Goal: Task Accomplishment & Management: Use online tool/utility

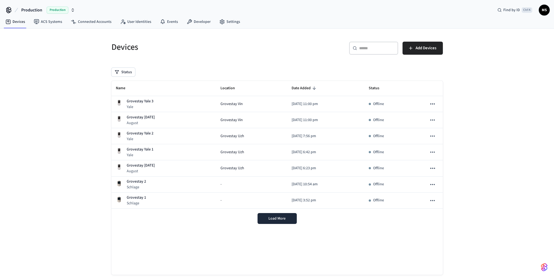
drag, startPoint x: 254, startPoint y: 50, endPoint x: 230, endPoint y: 45, distance: 24.3
click at [253, 50] on h5 "Devices" at bounding box center [192, 47] width 162 height 11
click at [80, 21] on link "Connected Accounts" at bounding box center [90, 22] width 49 height 10
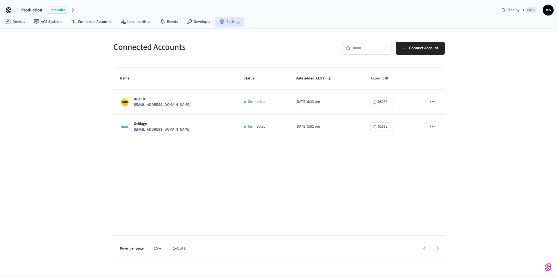
click at [228, 21] on link "Settings" at bounding box center [229, 22] width 29 height 10
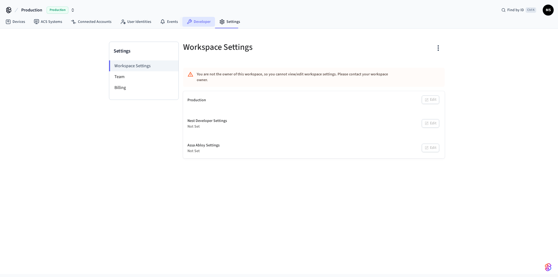
click at [194, 22] on link "Developer" at bounding box center [198, 22] width 33 height 10
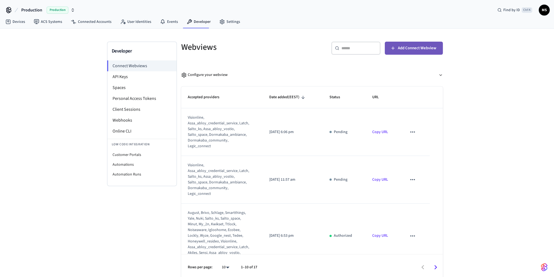
click at [418, 51] on span "Add Connect Webview" at bounding box center [417, 48] width 38 height 7
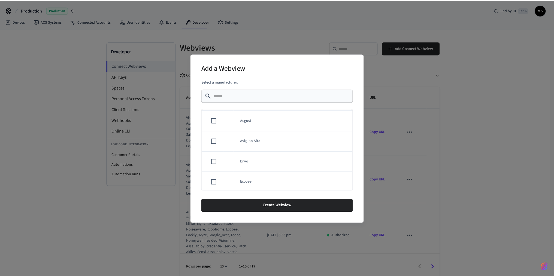
scroll to position [38, 0]
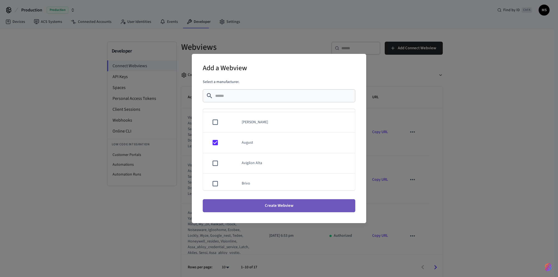
click at [295, 207] on button "Create Webview" at bounding box center [279, 205] width 152 height 13
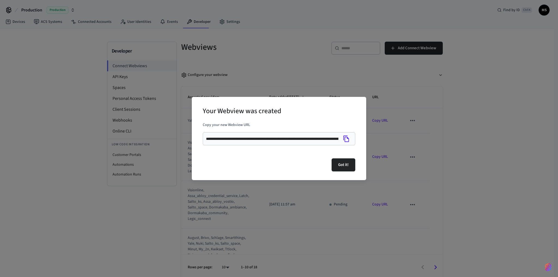
click at [349, 139] on icon "Copy" at bounding box center [346, 139] width 6 height 7
click at [342, 165] on button "Got it!" at bounding box center [343, 164] width 24 height 13
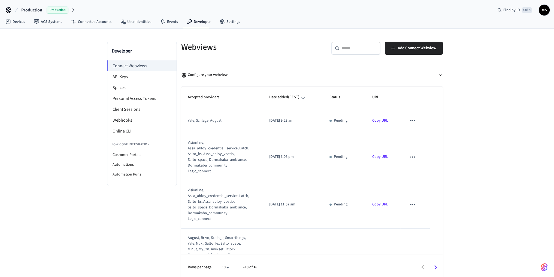
click at [411, 157] on icon "sticky table" at bounding box center [412, 156] width 5 height 1
click at [421, 174] on li "Delete" at bounding box center [419, 174] width 25 height 14
click at [421, 173] on li "Delete" at bounding box center [415, 169] width 19 height 8
click at [411, 158] on icon "sticky table" at bounding box center [412, 157] width 7 height 7
click at [420, 173] on li "Delete" at bounding box center [419, 174] width 25 height 14
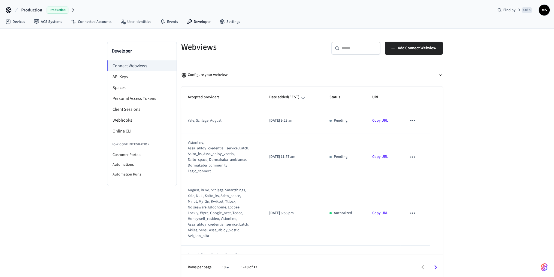
click at [410, 202] on td "sticky table" at bounding box center [414, 213] width 29 height 65
click at [409, 210] on icon "sticky table" at bounding box center [412, 213] width 7 height 7
click at [429, 231] on li "Delete" at bounding box center [419, 230] width 25 height 14
click at [411, 155] on icon "sticky table" at bounding box center [412, 157] width 7 height 7
click at [429, 174] on li "Delete" at bounding box center [419, 174] width 25 height 14
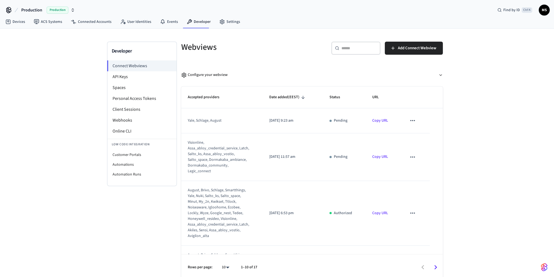
click at [502, 172] on body "Production Production Find by ID Ctrl K MS Devices ACS Systems Connected Accoun…" at bounding box center [277, 140] width 554 height 281
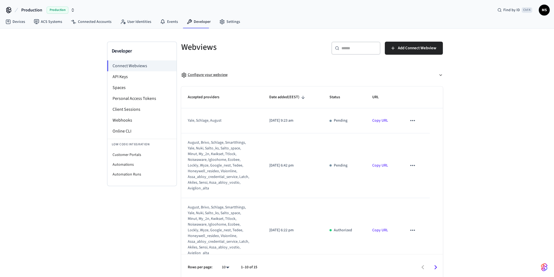
click at [215, 75] on div "Configure your webview" at bounding box center [204, 75] width 46 height 6
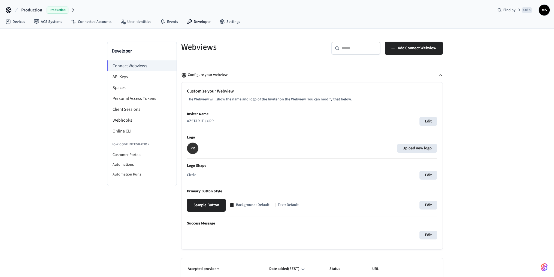
click at [490, 149] on div "Developer Connect Webviews API Keys Spaces Personal Access Tokens Client Sessio…" at bounding box center [277, 241] width 554 height 424
click at [403, 48] on span "Add Connect Webview" at bounding box center [417, 48] width 38 height 7
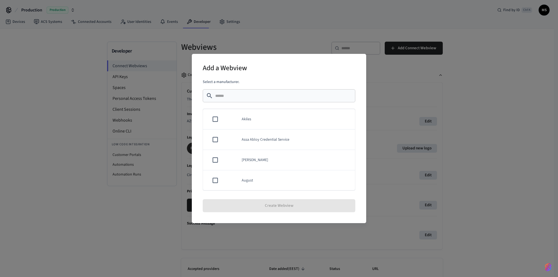
click at [400, 95] on div "Add a Webview Select a manufacturer. ​ ​ Akiles Assa Abloy Credential Service A…" at bounding box center [279, 138] width 558 height 277
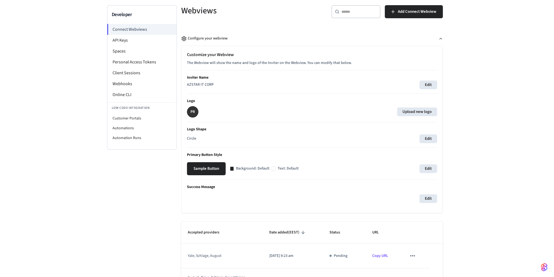
scroll to position [163, 0]
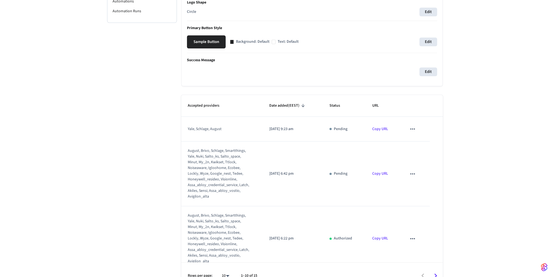
click at [409, 129] on icon "sticky table" at bounding box center [412, 129] width 7 height 7
click at [223, 135] on div at bounding box center [279, 138] width 558 height 277
click at [207, 127] on div "yale, schlage, august" at bounding box center [219, 129] width 62 height 6
click at [300, 127] on p "[DATE] 9:23 am" at bounding box center [292, 129] width 47 height 6
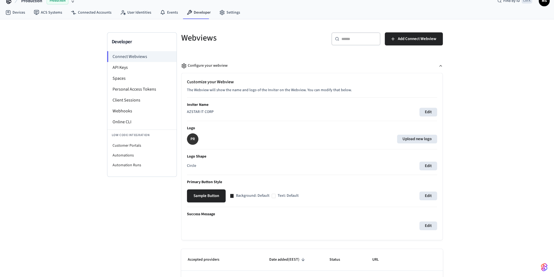
scroll to position [0, 0]
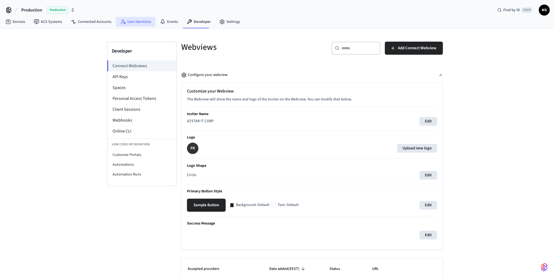
click at [143, 22] on link "User Identities" at bounding box center [136, 22] width 40 height 10
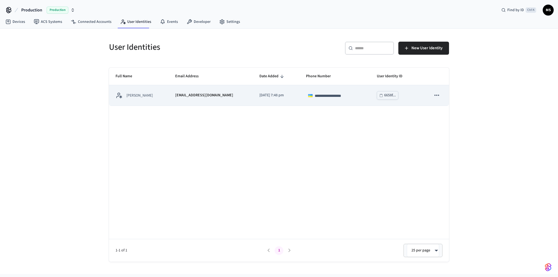
click at [222, 94] on div "mykhailo.soima@temy.co" at bounding box center [210, 96] width 71 height 6
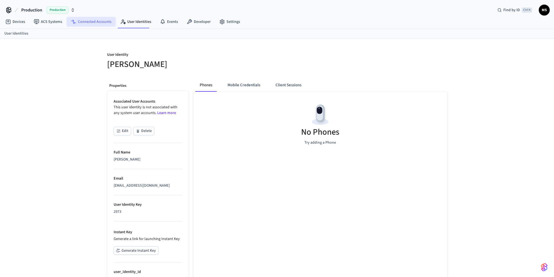
click at [91, 22] on link "Connected Accounts" at bounding box center [90, 22] width 49 height 10
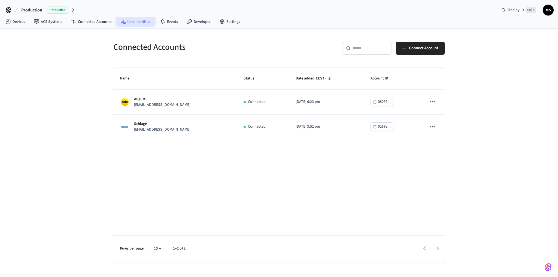
click at [128, 22] on link "User Identities" at bounding box center [136, 22] width 40 height 10
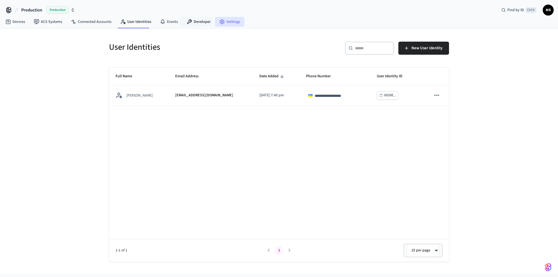
click at [225, 20] on link "Settings" at bounding box center [229, 22] width 29 height 10
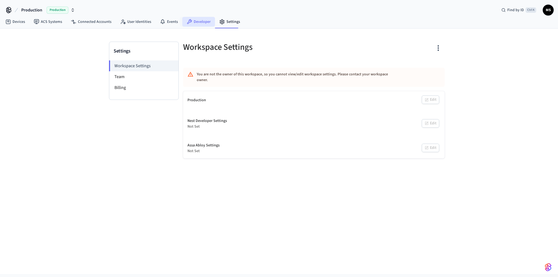
click at [198, 20] on link "Developer" at bounding box center [198, 22] width 33 height 10
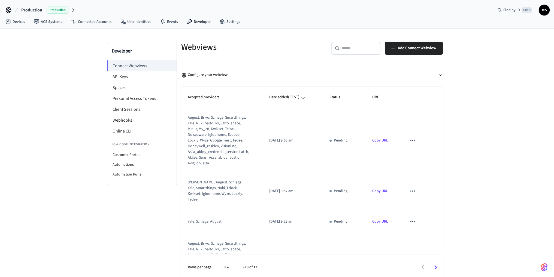
click at [215, 140] on div "august, brivo, schlage, smartthings, yale, nuki, salto_ks, salto_space, minut, …" at bounding box center [219, 140] width 62 height 51
copy div "google_nest"
click at [482, 163] on div "Developer Connect Webviews API Keys Spaces Personal Access Tokens Client Sessio…" at bounding box center [277, 155] width 554 height 252
click at [200, 144] on div "august, brivo, schlage, smartthings, yale, nuki, salto_ks, salto_space, minut, …" at bounding box center [219, 140] width 62 height 51
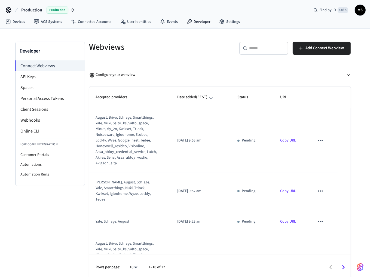
click at [282, 166] on td "Copy URL" at bounding box center [291, 140] width 35 height 65
